Goal: Information Seeking & Learning: Learn about a topic

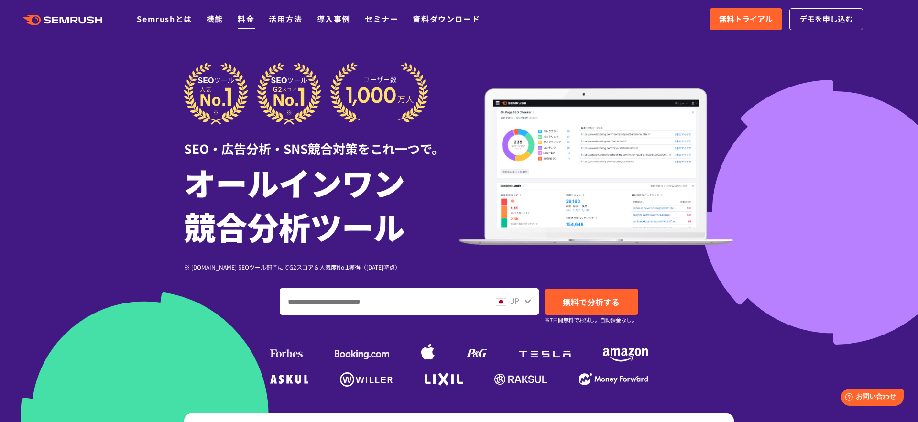
click at [246, 20] on link "料金" at bounding box center [246, 18] width 17 height 11
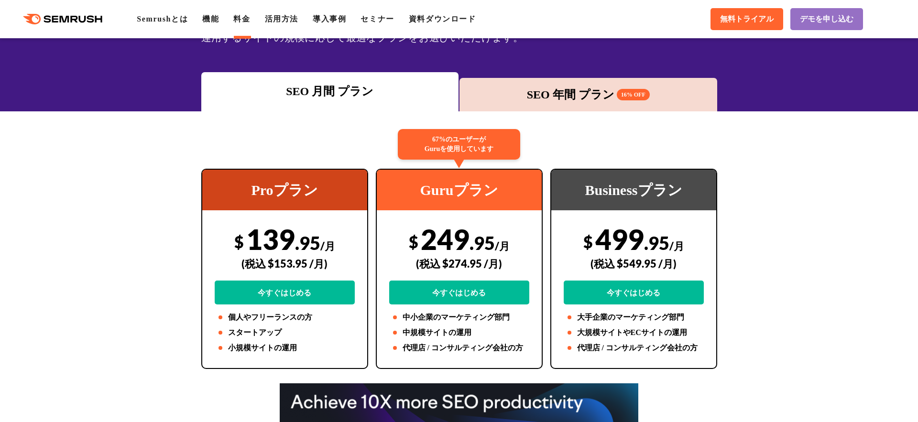
scroll to position [180, 0]
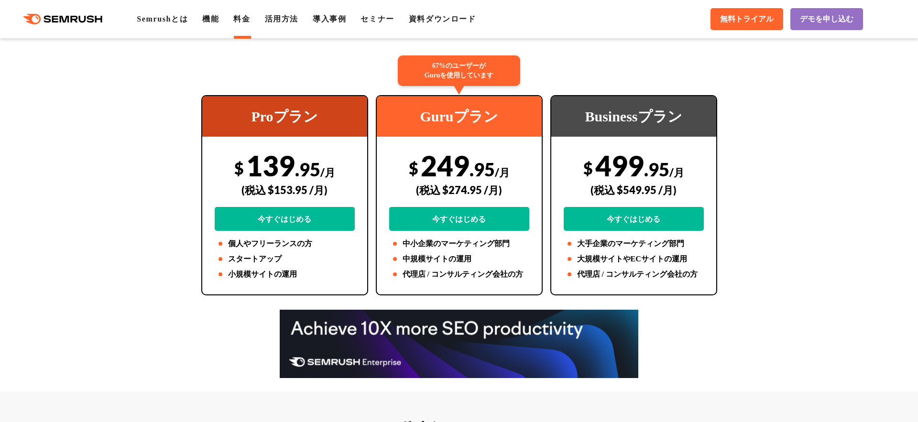
click at [213, 285] on div "Proプラン $ 139 .95 /月 (税込 $153.95 /月) 今すぐはじめる 個人やフリーランスの方 スタートアップ 小規模サイトの運用" at bounding box center [284, 195] width 167 height 200
click at [456, 189] on div "(税込 $274.95 /月)" at bounding box center [459, 190] width 140 height 34
copy div "274.95"
click at [186, 320] on div at bounding box center [459, 344] width 918 height 68
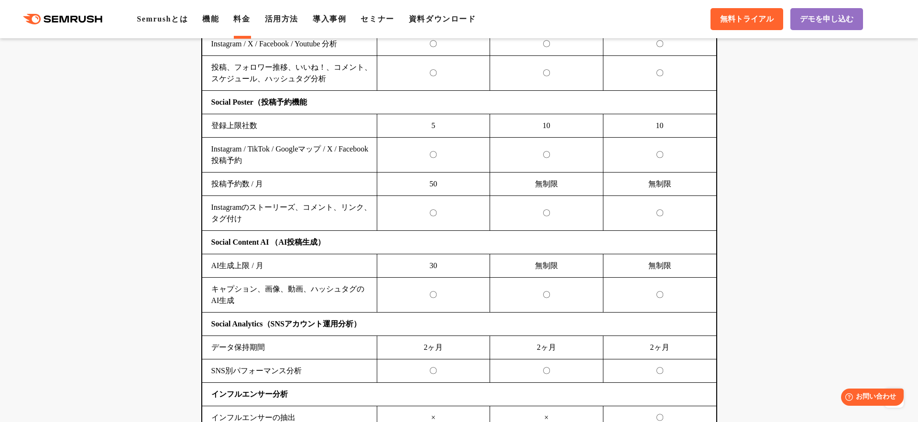
scroll to position [2267, 0]
